Goal: Information Seeking & Learning: Check status

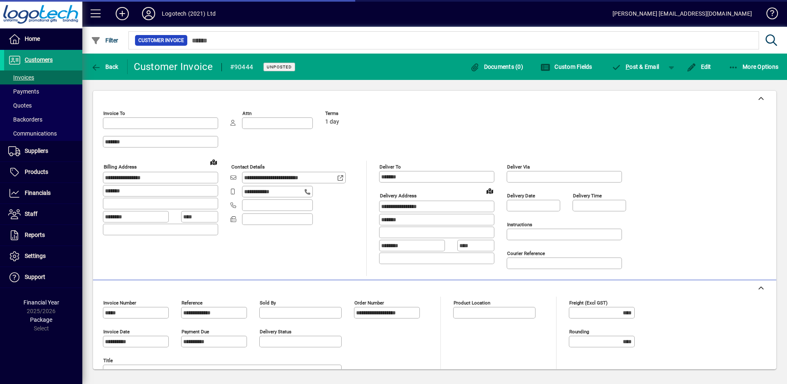
click at [31, 58] on span "Customers" at bounding box center [39, 59] width 28 height 7
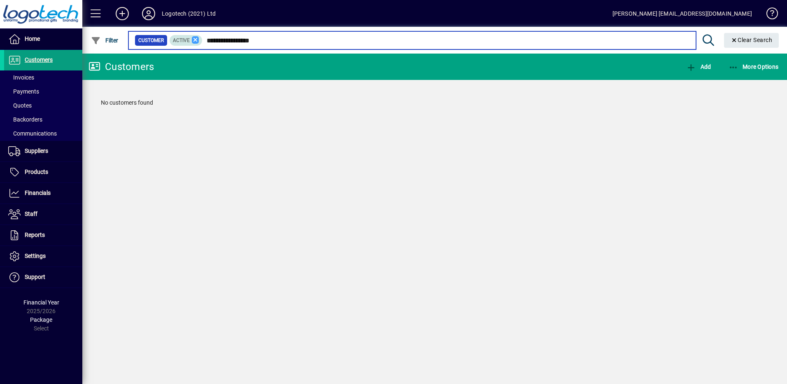
type input "**********"
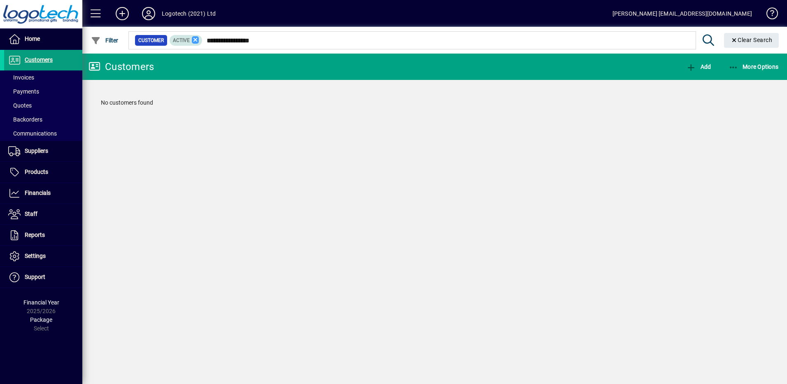
click at [196, 40] on icon at bounding box center [195, 39] width 7 height 7
click at [43, 63] on span "Customers" at bounding box center [39, 59] width 28 height 7
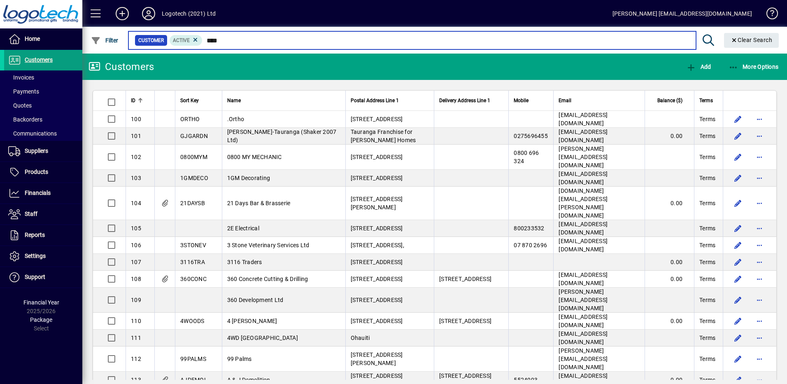
type input "****"
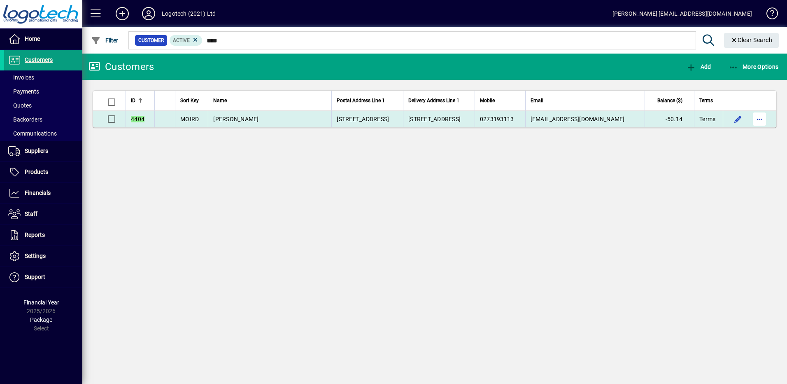
click at [759, 121] on span "button" at bounding box center [760, 119] width 20 height 20
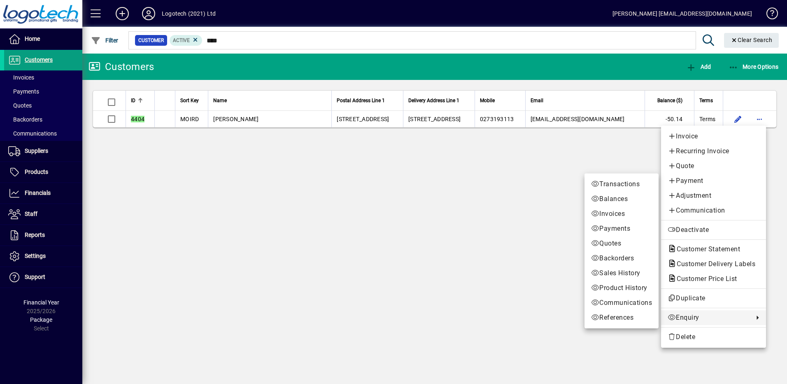
click at [685, 318] on span "Enquiry" at bounding box center [709, 317] width 82 height 10
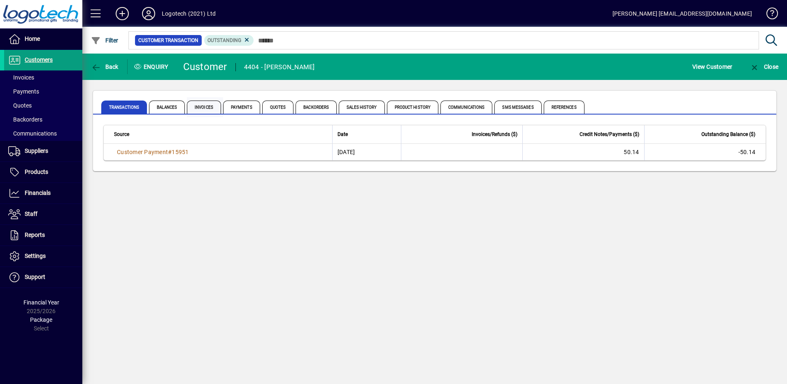
click at [200, 112] on span "Invoices" at bounding box center [204, 106] width 34 height 13
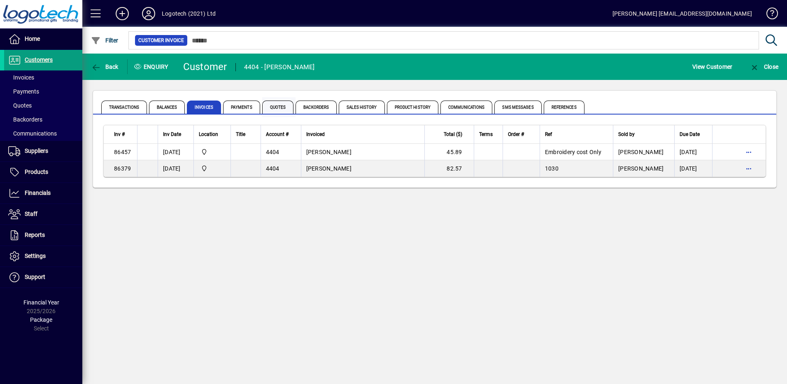
click at [270, 111] on span "Quotes" at bounding box center [278, 106] width 32 height 13
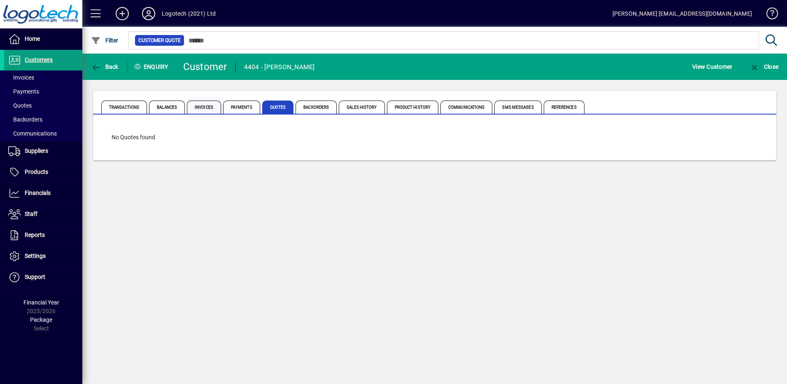
click at [203, 111] on span "Invoices" at bounding box center [204, 106] width 34 height 13
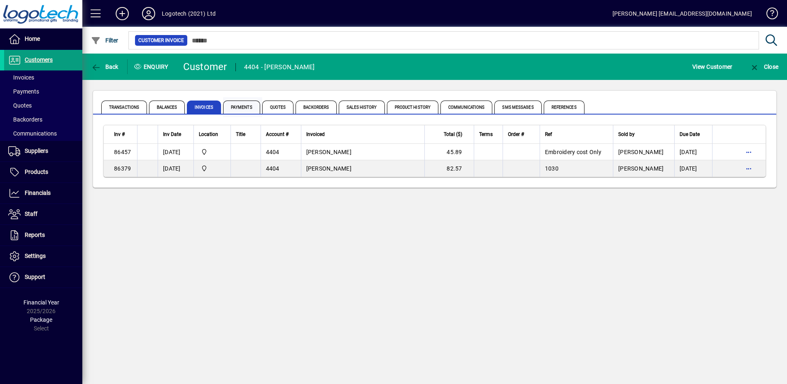
click at [236, 105] on span "Payments" at bounding box center [241, 106] width 37 height 13
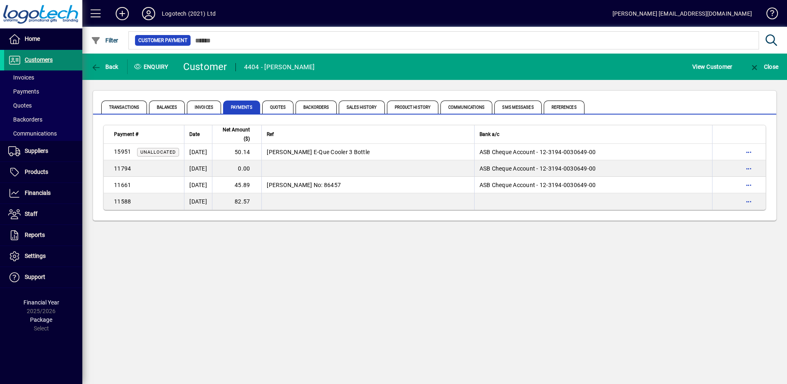
click at [40, 56] on span "Customers" at bounding box center [28, 60] width 49 height 10
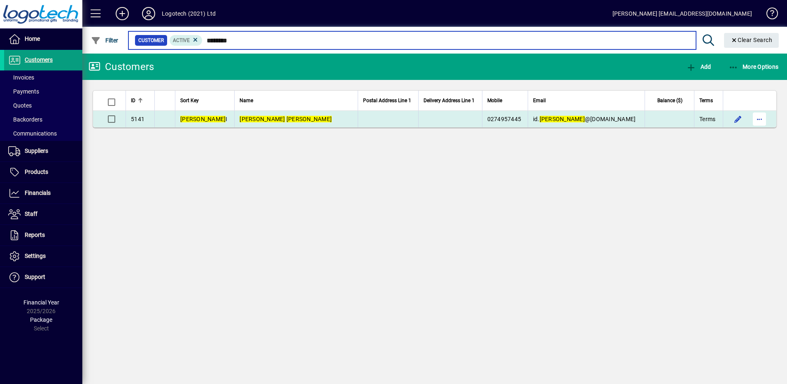
type input "********"
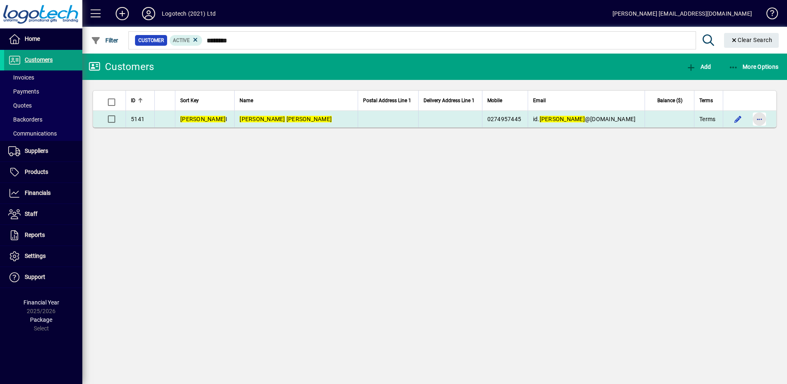
click at [762, 119] on span "button" at bounding box center [760, 119] width 20 height 20
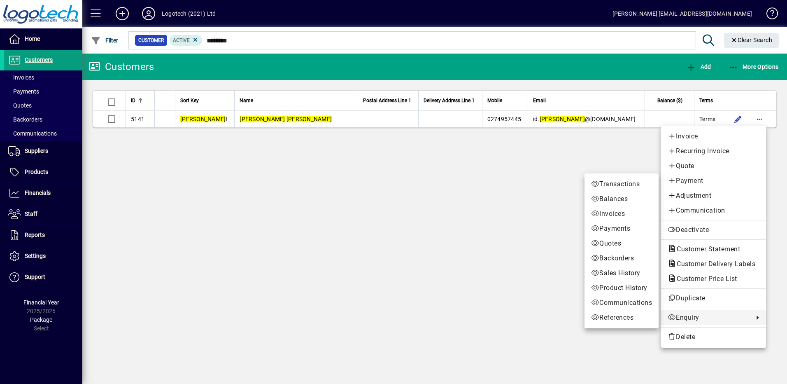
click at [706, 317] on span "Enquiry" at bounding box center [709, 317] width 82 height 10
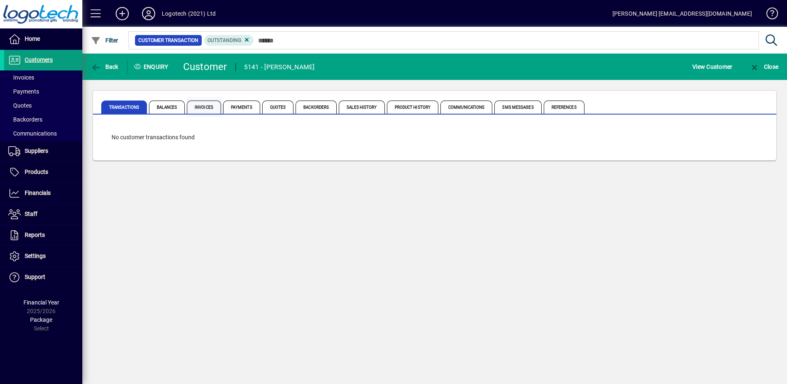
click at [204, 109] on span "Invoices" at bounding box center [204, 106] width 34 height 13
